Goal: Navigation & Orientation: Find specific page/section

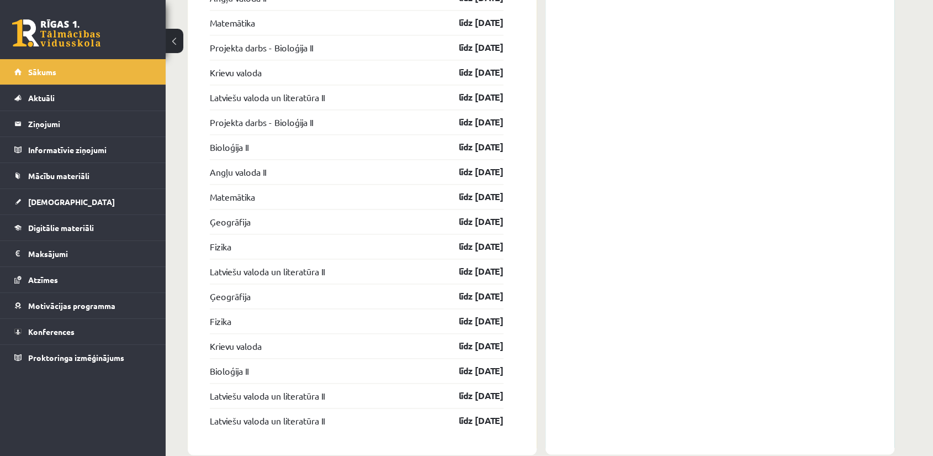
scroll to position [1502, 0]
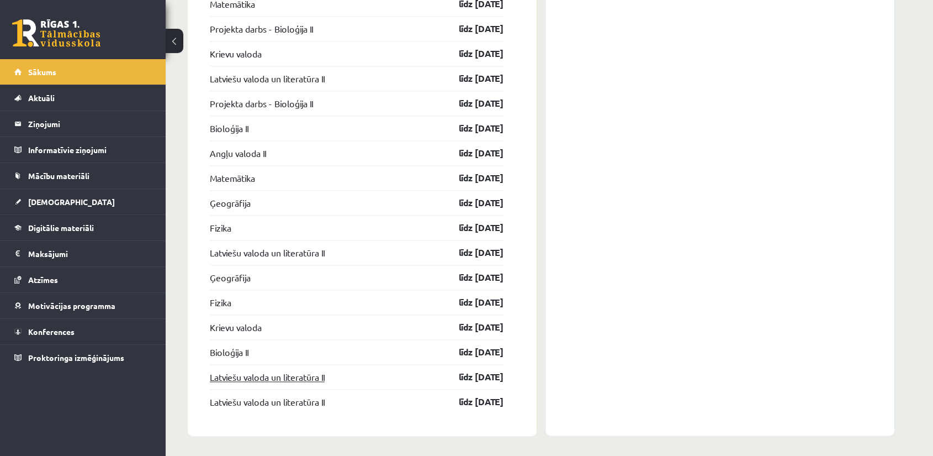
click at [312, 376] on link "Latviešu valoda un literatūra II" at bounding box center [267, 376] width 115 height 13
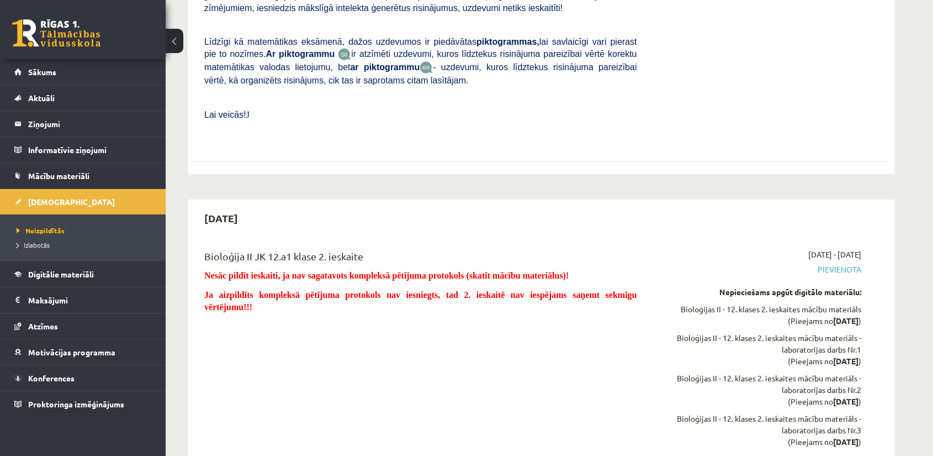
scroll to position [2672, 0]
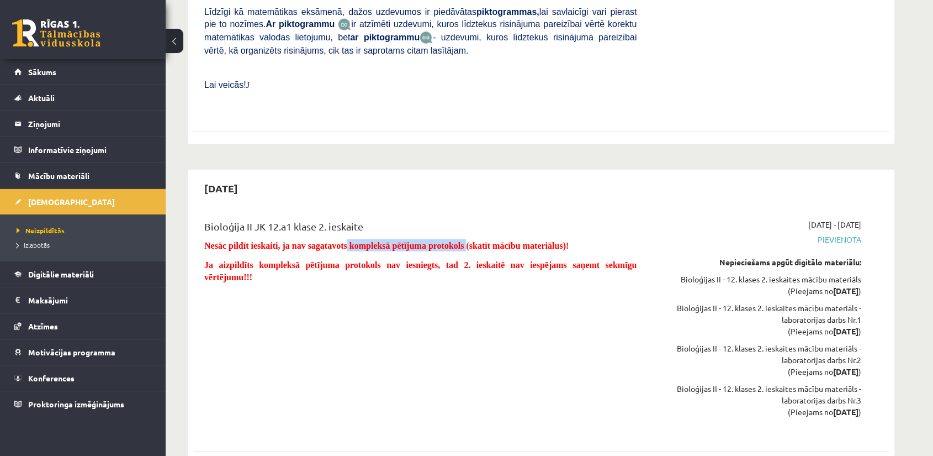
drag, startPoint x: 348, startPoint y: 197, endPoint x: 466, endPoint y: 198, distance: 117.7
click at [466, 241] on span "Nesāc pildīt ieskaiti, ja nav sagatavots kompleksā pētījuma protokols (skatīt m…" at bounding box center [386, 245] width 365 height 9
click at [456, 251] on div "Bioloģija II JK 12.a1 klase 2. ieskaite Nesāc pildīt ieskaiti, ja nav sagatavot…" at bounding box center [420, 326] width 449 height 214
drag, startPoint x: 349, startPoint y: 191, endPoint x: 464, endPoint y: 189, distance: 114.9
click at [464, 241] on span "Nesāc pildīt ieskaiti, ja nav sagatavots kompleksā pētījuma protokols (skatīt m…" at bounding box center [386, 245] width 365 height 9
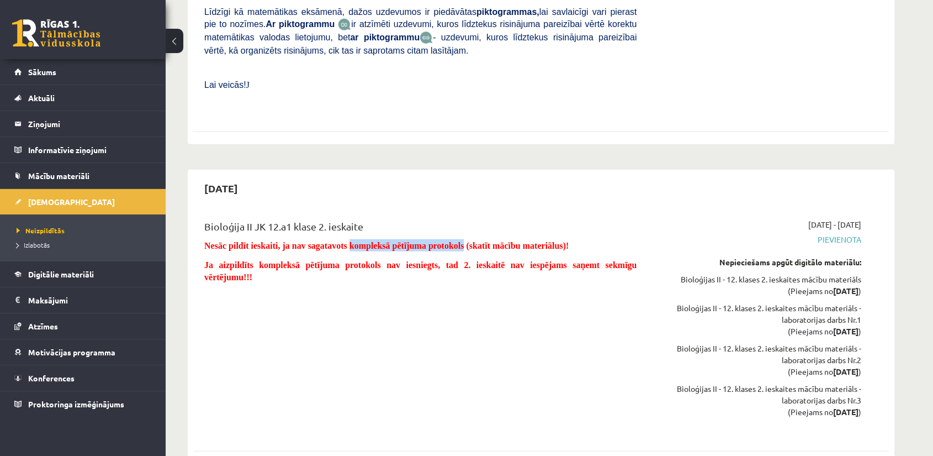
copy span "kompleksā pētījuma protokols"
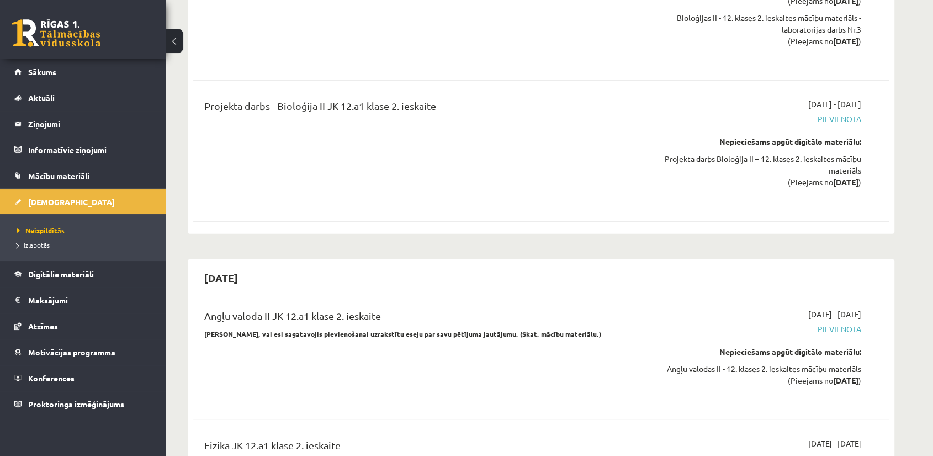
scroll to position [3163, 0]
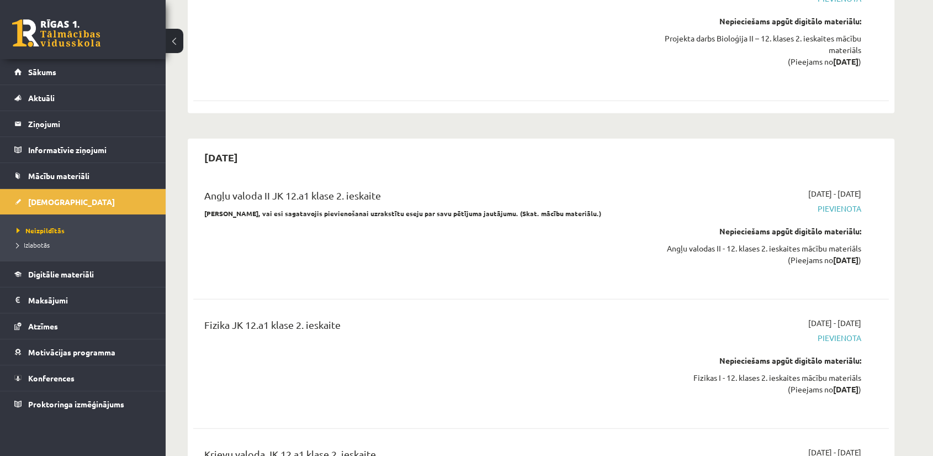
click at [501, 211] on div "Angļu valoda II JK 12.a1 klase 2. ieskaite Pārliecinies, vai esi sagatavojis pi…" at bounding box center [420, 234] width 449 height 93
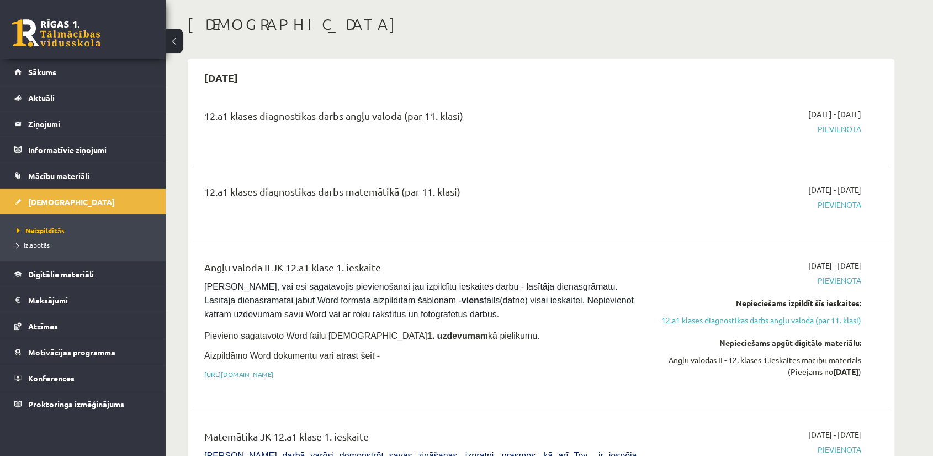
scroll to position [184, 0]
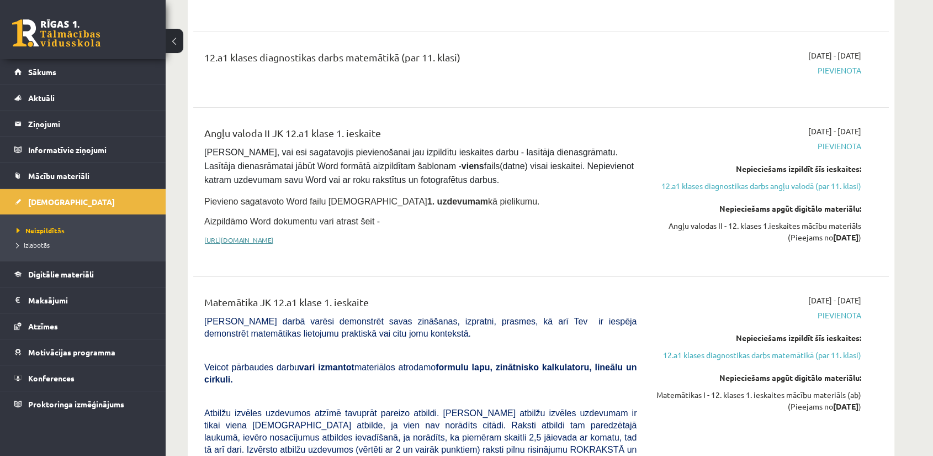
click at [261, 235] on link "https://drive.google.com/drive/folders/1IHE_ip15KOAbO2Se1NDGwZ2e__vlzPUf?usp=sh…" at bounding box center [238, 239] width 69 height 9
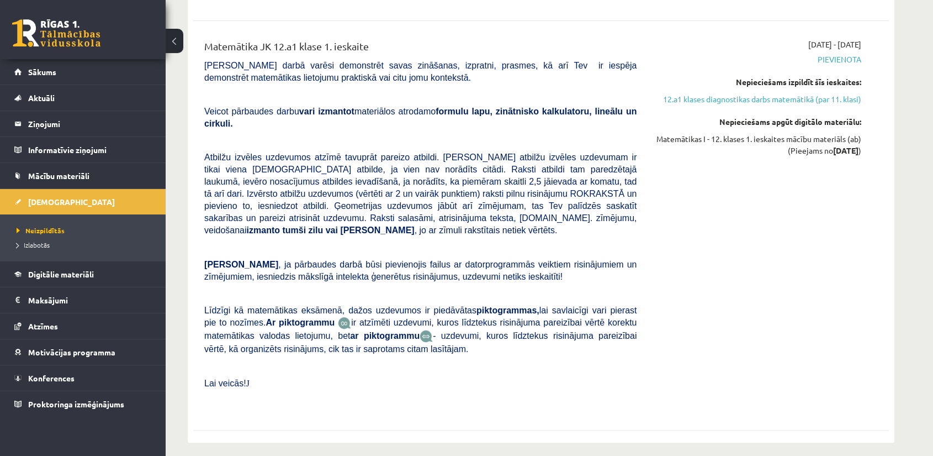
scroll to position [490, 0]
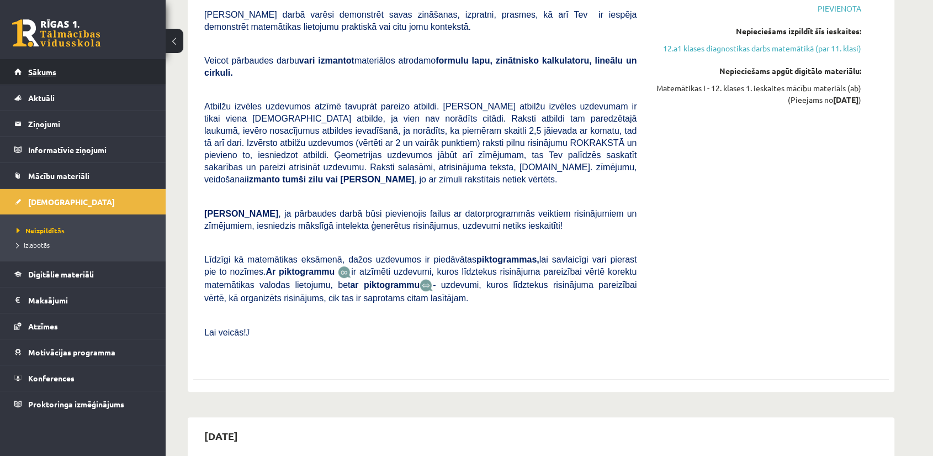
click at [48, 64] on link "Sākums" at bounding box center [83, 71] width 138 height 25
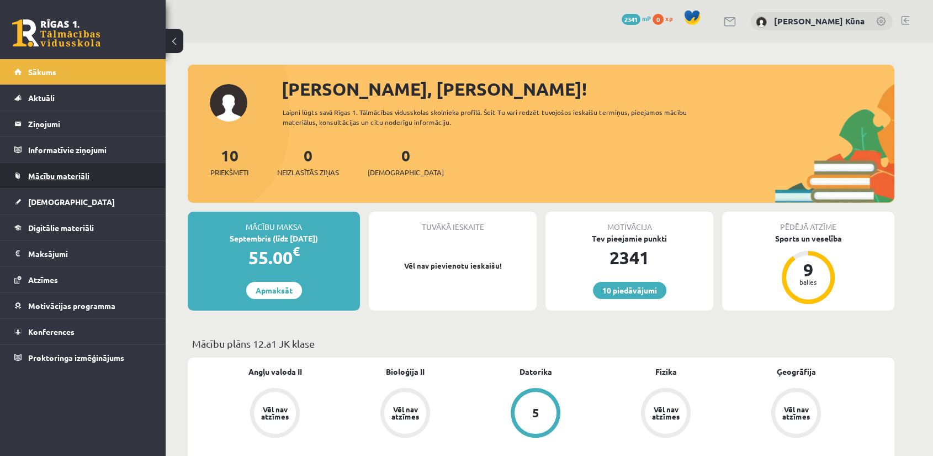
click at [30, 175] on span "Mācību materiāli" at bounding box center [58, 176] width 61 height 10
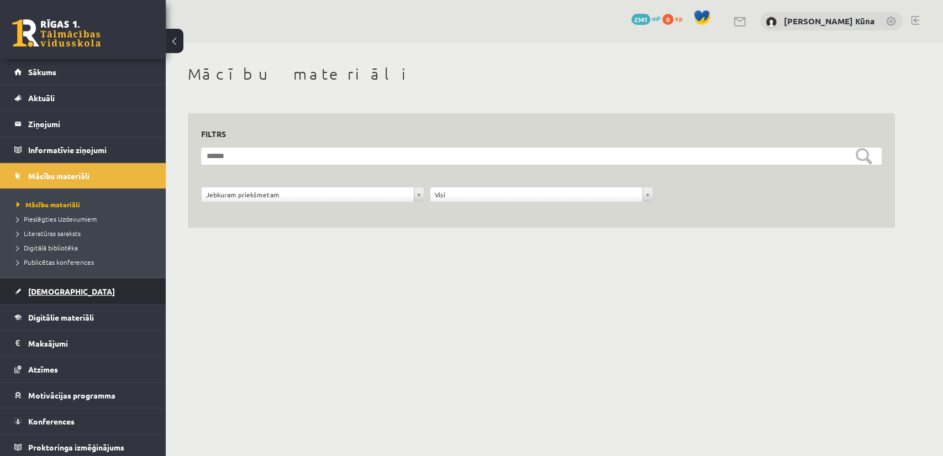
click at [45, 291] on span "[DEMOGRAPHIC_DATA]" at bounding box center [71, 291] width 87 height 10
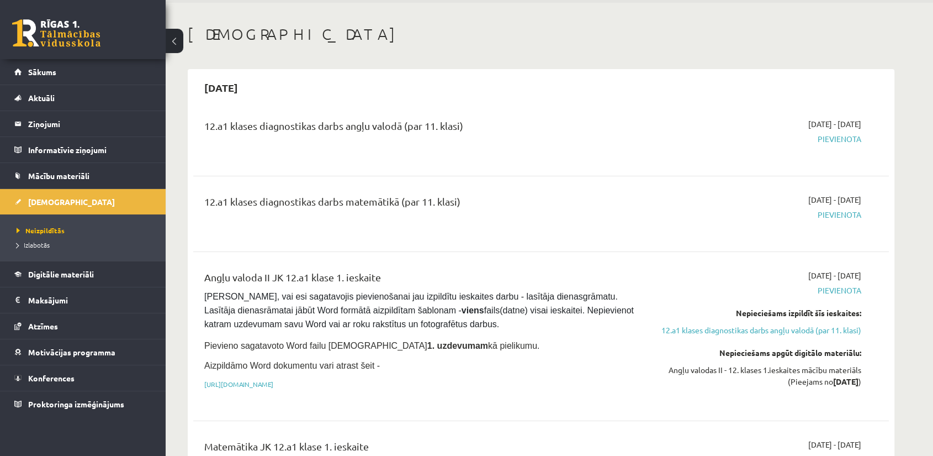
scroll to position [61, 0]
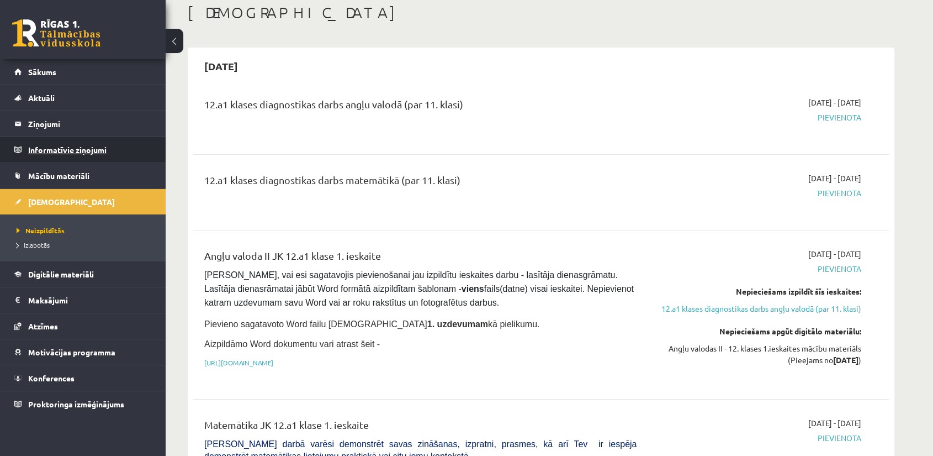
click at [65, 142] on legend "Informatīvie ziņojumi 0" at bounding box center [90, 149] width 124 height 25
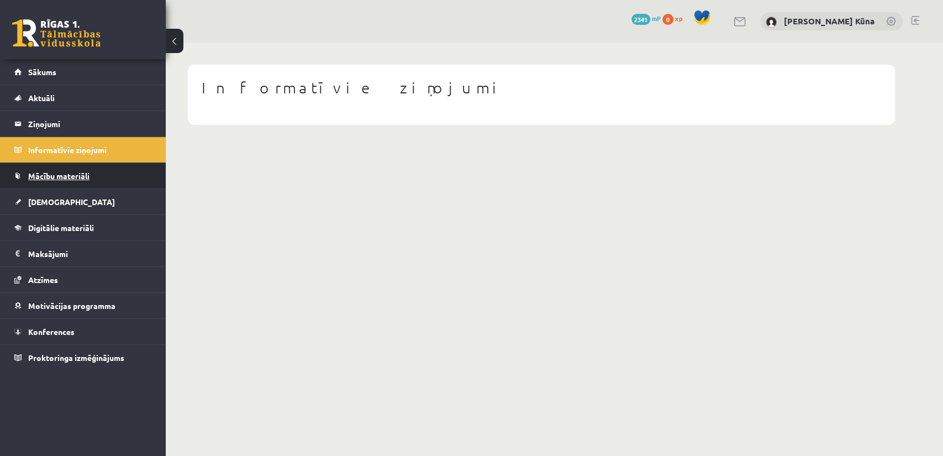
click at [67, 175] on span "Mācību materiāli" at bounding box center [58, 176] width 61 height 10
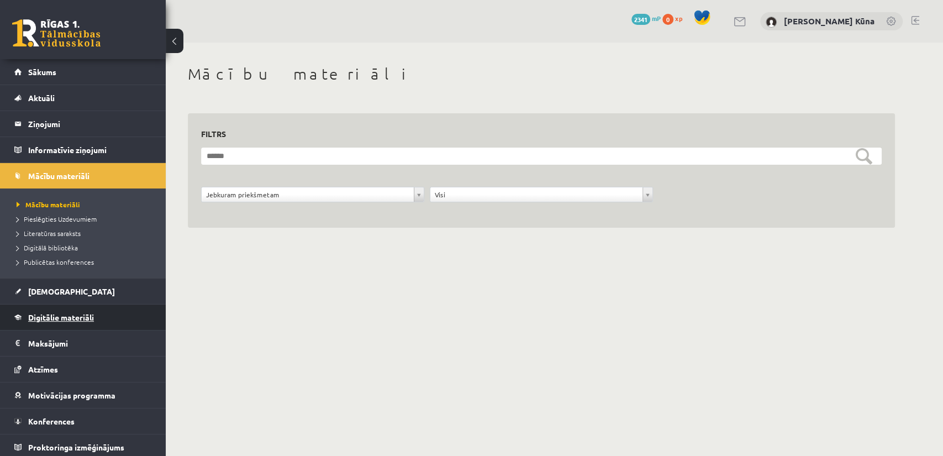
click at [44, 314] on span "Digitālie materiāli" at bounding box center [61, 317] width 66 height 10
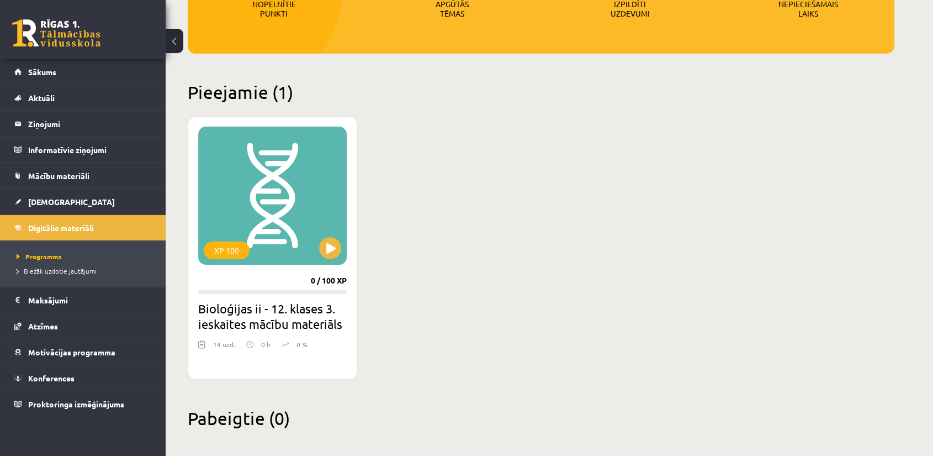
scroll to position [207, 0]
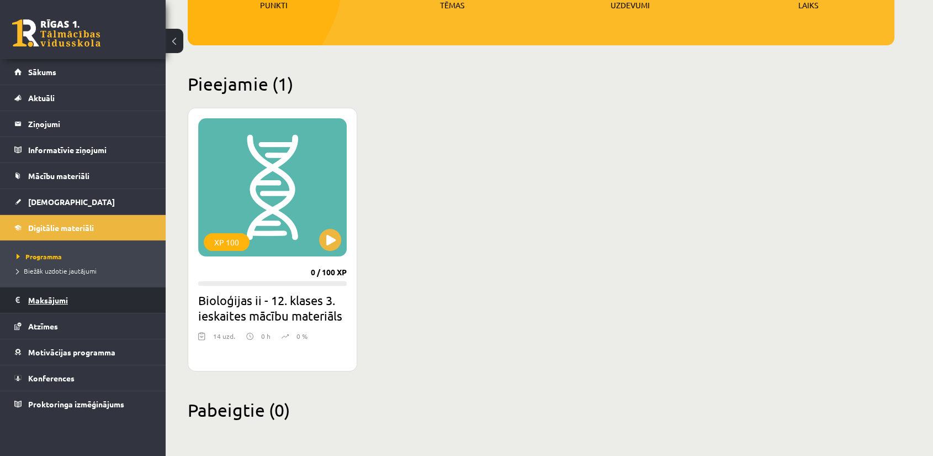
click at [52, 302] on legend "Maksājumi 0" at bounding box center [90, 299] width 124 height 25
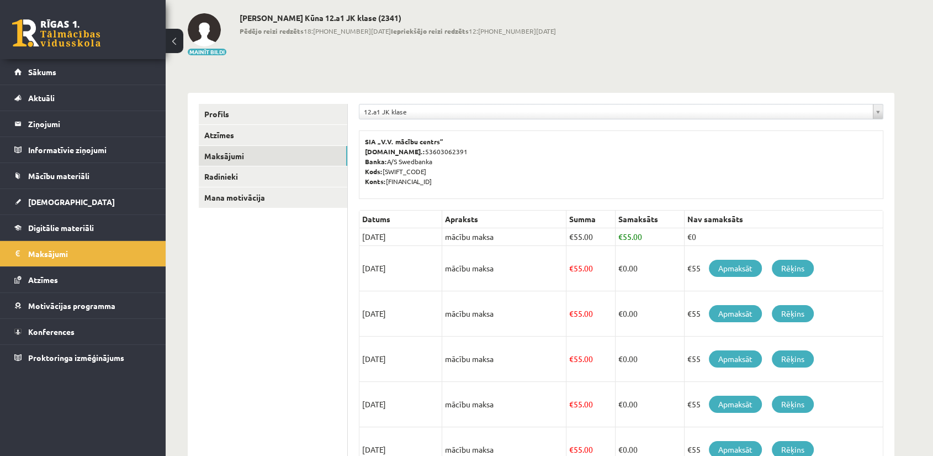
scroll to position [81, 0]
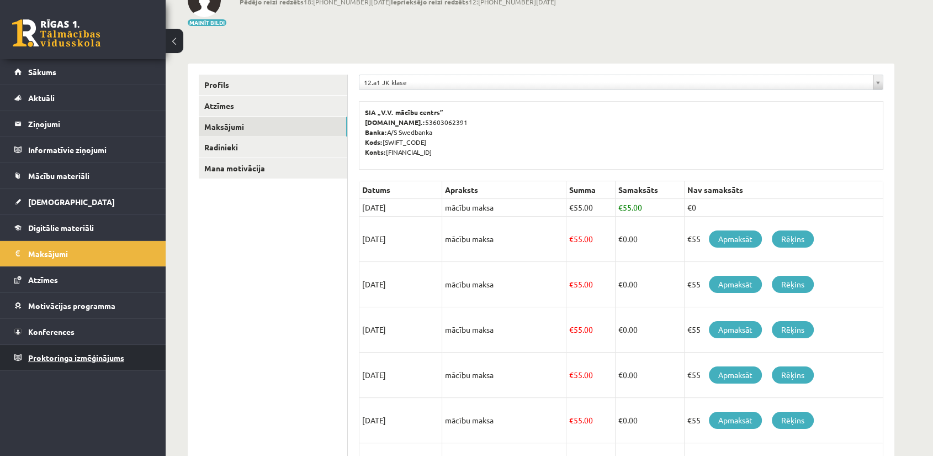
click at [91, 358] on span "Proktoringa izmēģinājums" at bounding box center [76, 357] width 96 height 10
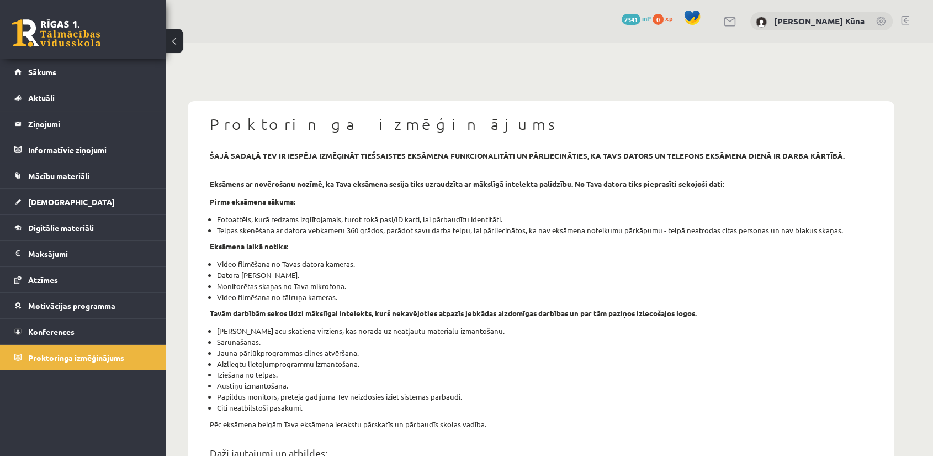
click at [84, 58] on div "10 Dāvanas 2341 mP 0 xp" at bounding box center [83, 29] width 166 height 59
click at [30, 67] on span "Sākums" at bounding box center [42, 72] width 28 height 10
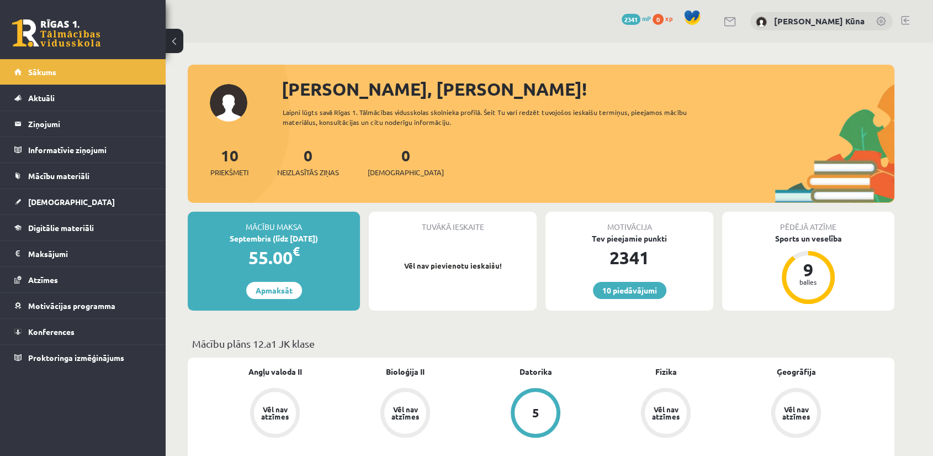
click at [904, 20] on link at bounding box center [905, 20] width 8 height 9
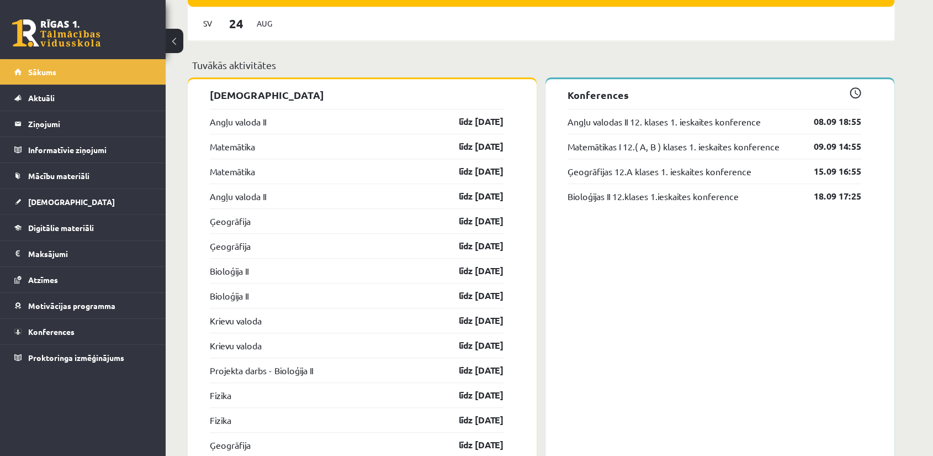
scroll to position [859, 0]
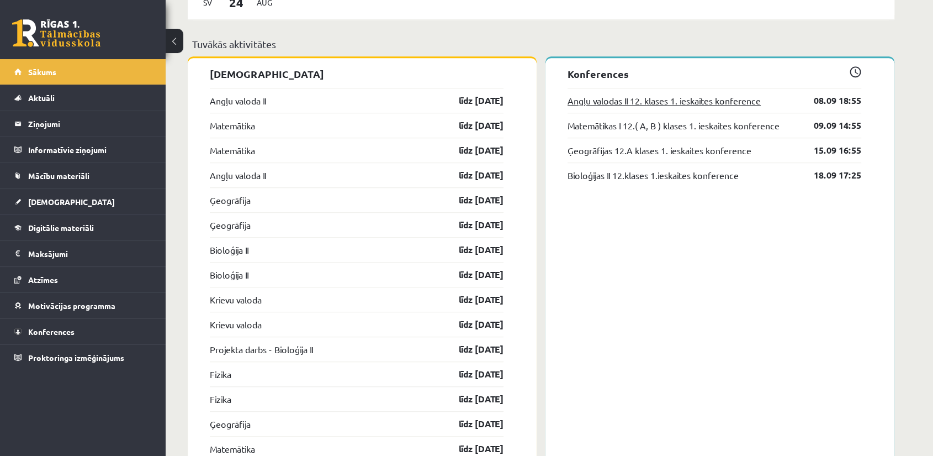
click at [662, 96] on link "Angļu valodas II 12. klases 1. ieskaites konference" at bounding box center [664, 100] width 193 height 13
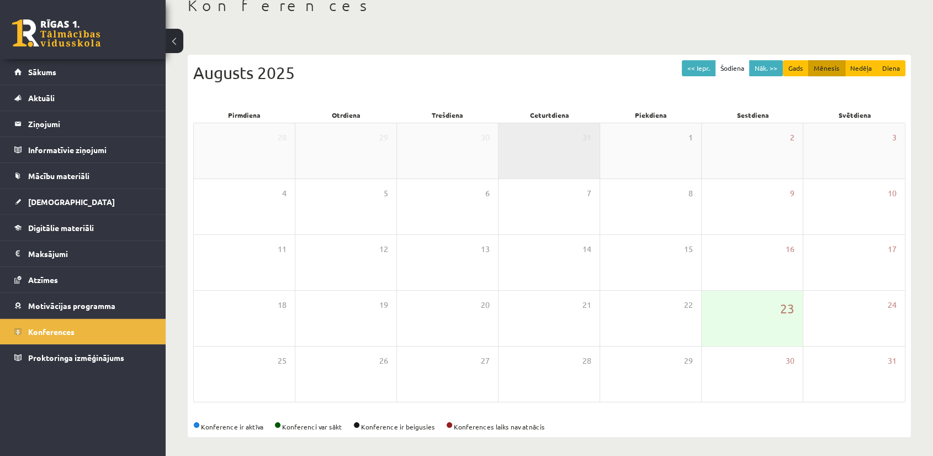
scroll to position [71, 0]
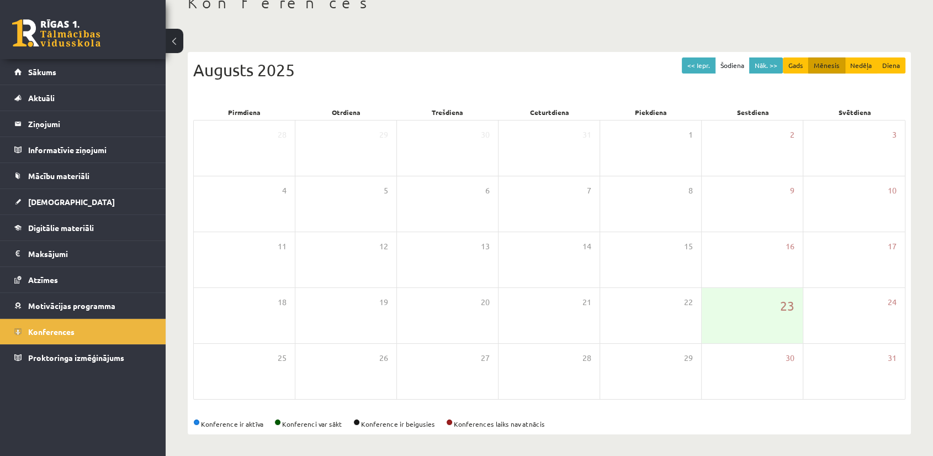
click at [777, 57] on div "<< Iepr. Šodiena Nāk. >>" at bounding box center [732, 65] width 101 height 16
click at [776, 57] on button "Nāk. >>" at bounding box center [767, 65] width 34 height 16
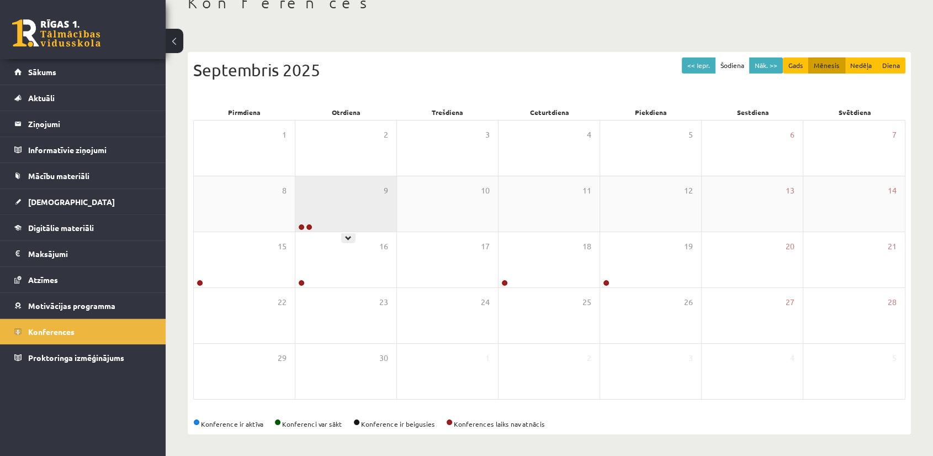
click at [304, 201] on div "9" at bounding box center [346, 203] width 101 height 55
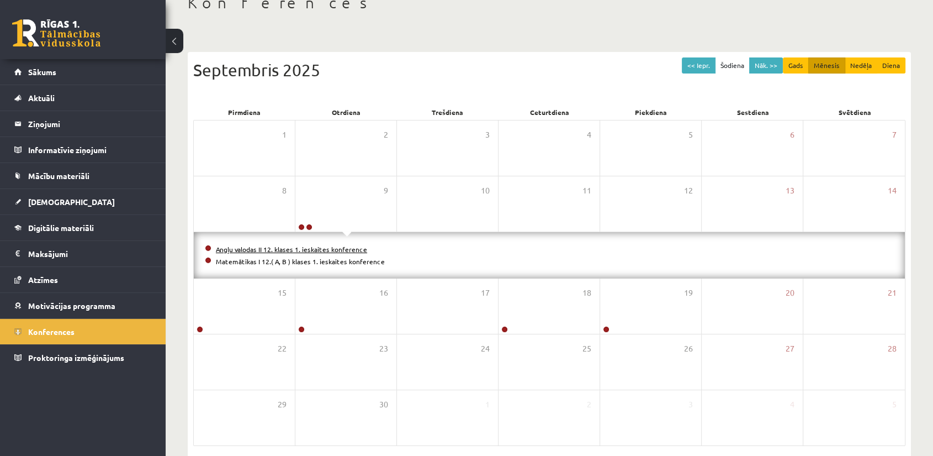
click at [261, 248] on link "Angļu valodas II 12. klases 1. ieskaites konference" at bounding box center [291, 249] width 151 height 9
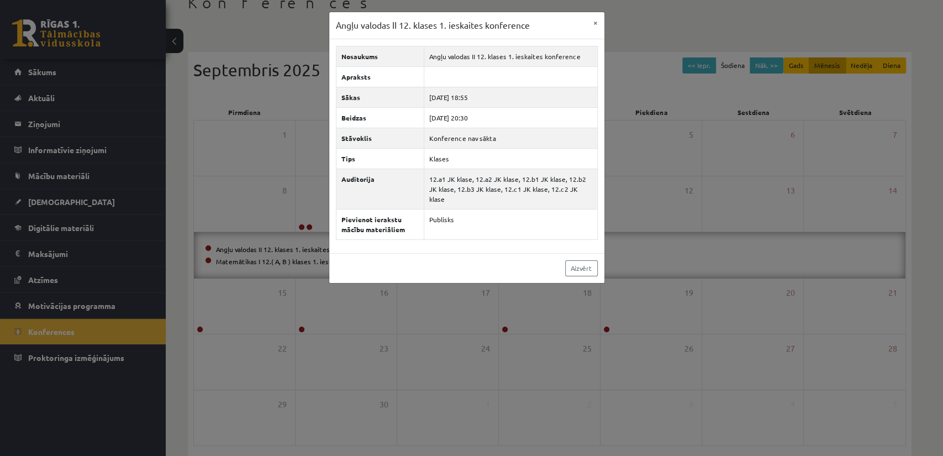
click at [735, 255] on div "Angļu valodas II 12. klases 1. ieskaites konference × Nosaukums Angļu valodas I…" at bounding box center [471, 228] width 943 height 456
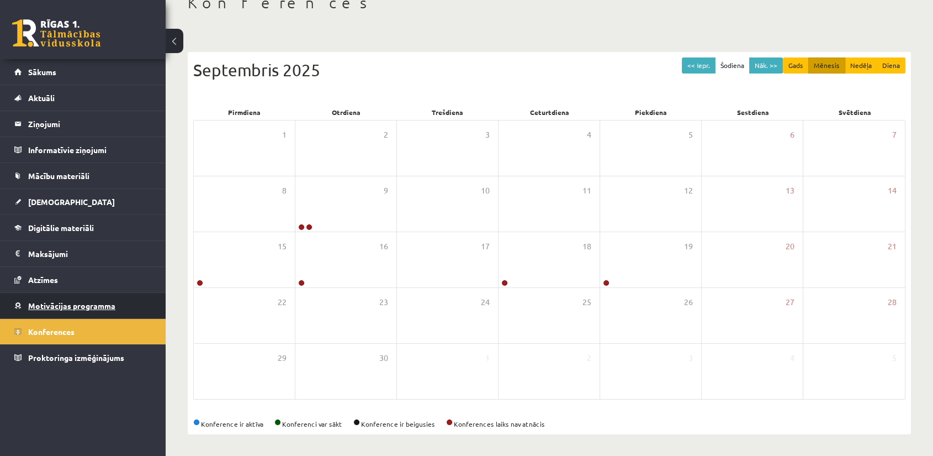
click at [40, 301] on span "Motivācijas programma" at bounding box center [71, 305] width 87 height 10
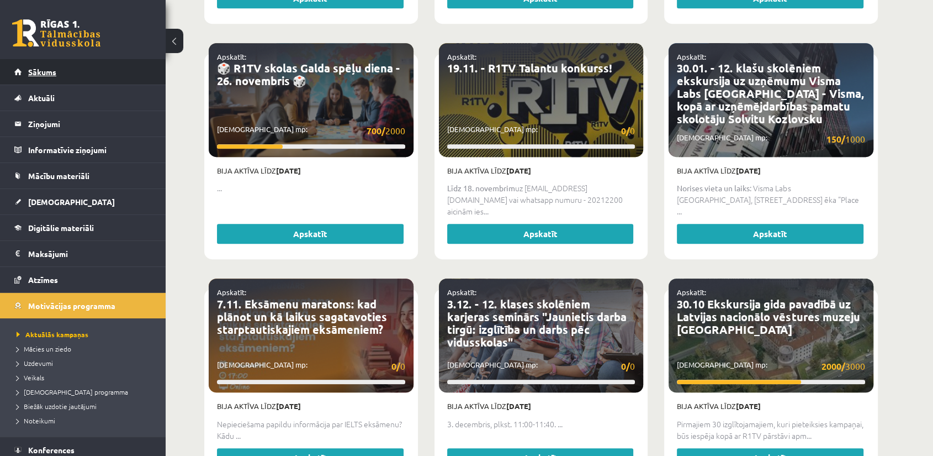
drag, startPoint x: 144, startPoint y: 75, endPoint x: 126, endPoint y: 78, distance: 18.0
click at [142, 75] on li "Sākums" at bounding box center [83, 72] width 166 height 26
click at [75, 60] on link "Sākums" at bounding box center [83, 71] width 138 height 25
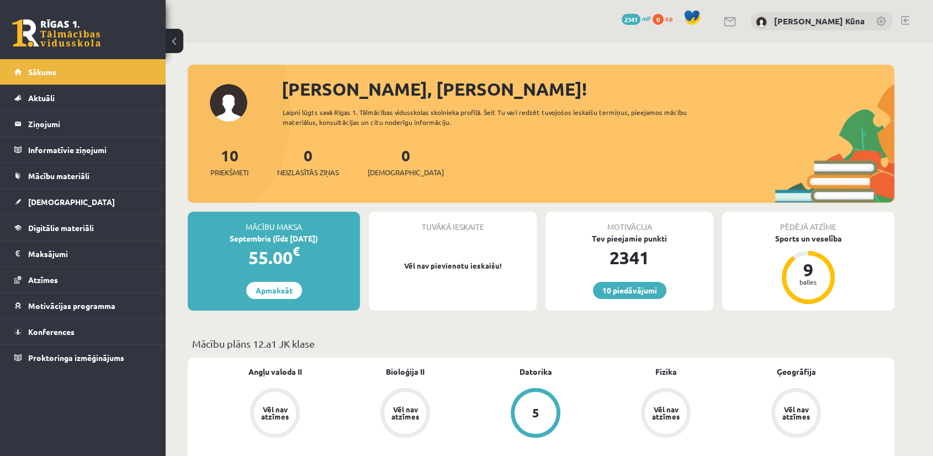
click at [879, 17] on link at bounding box center [882, 22] width 11 height 11
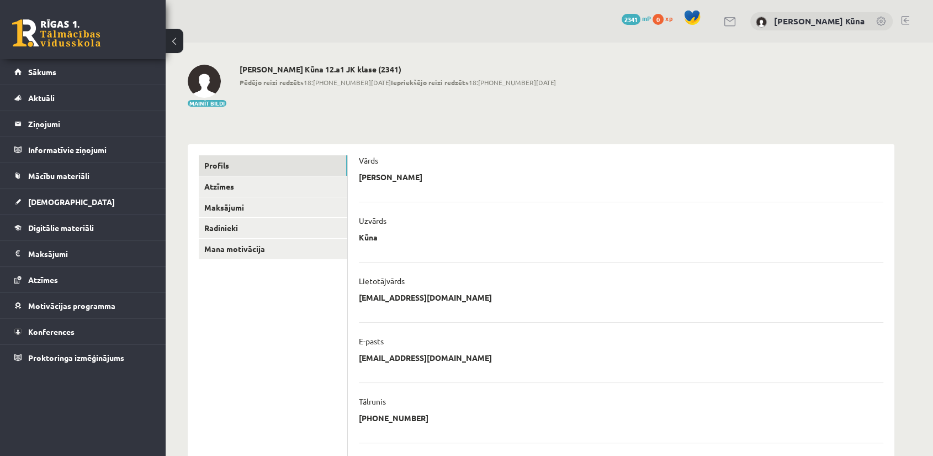
click at [909, 17] on link at bounding box center [905, 20] width 8 height 9
